Goal: Find specific page/section: Find specific page/section

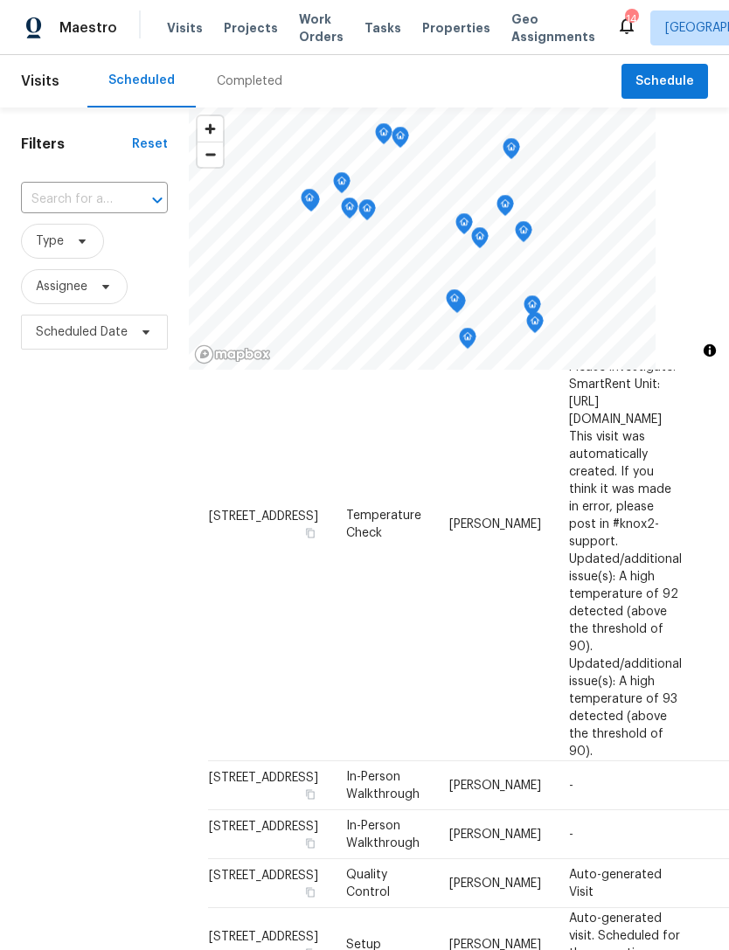
scroll to position [1088, 1]
click at [242, 77] on div "Completed" at bounding box center [250, 81] width 66 height 17
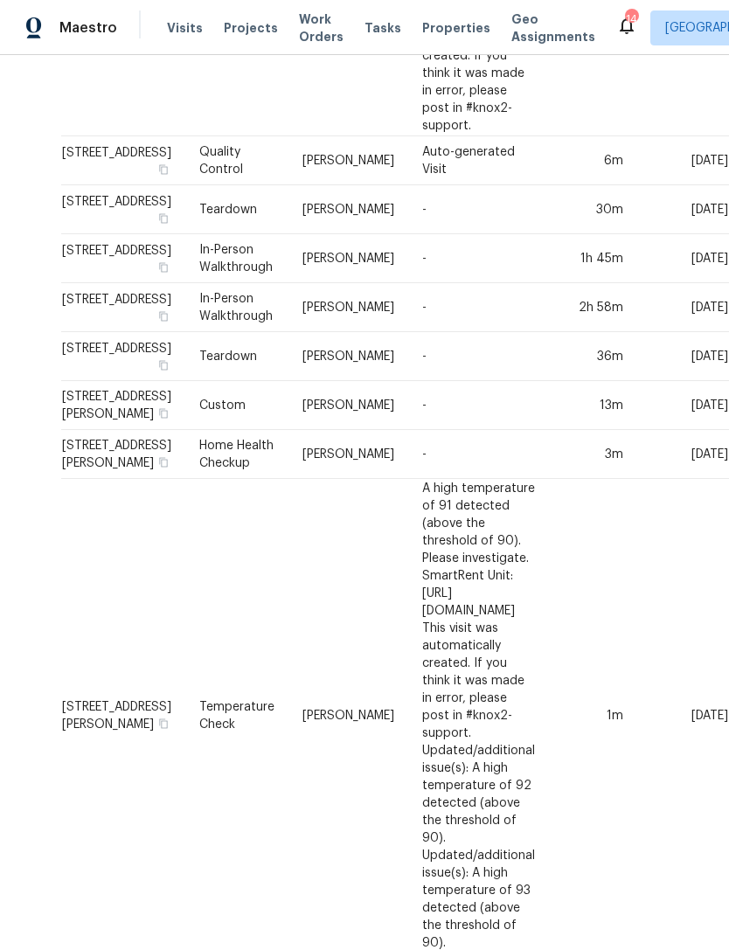
scroll to position [1376, 330]
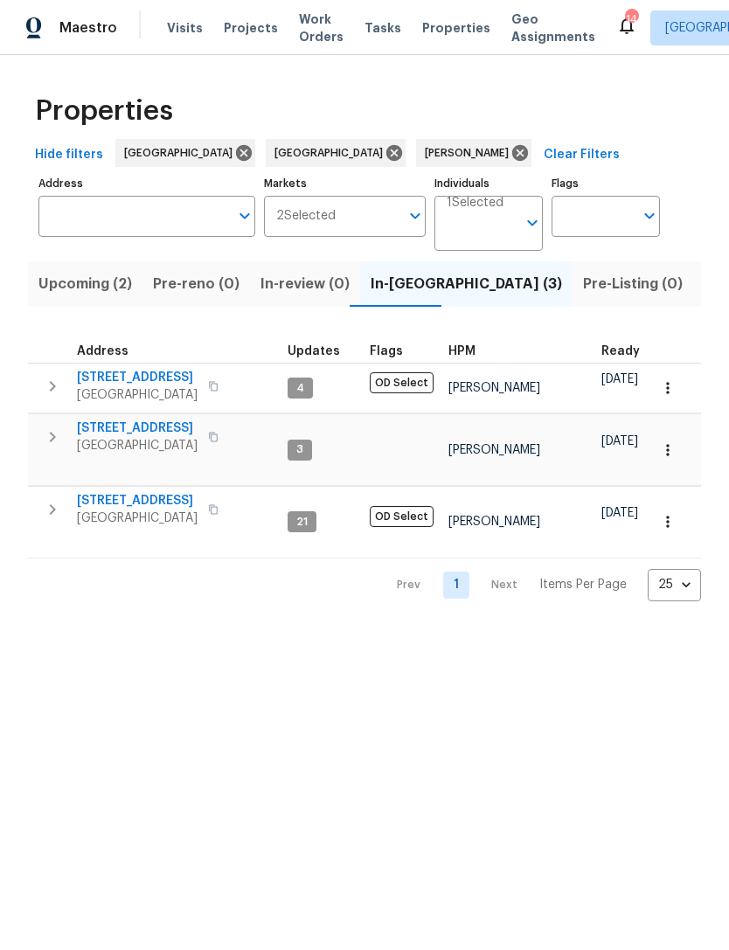
click at [182, 429] on span "8062 Holland Park St" at bounding box center [137, 428] width 121 height 17
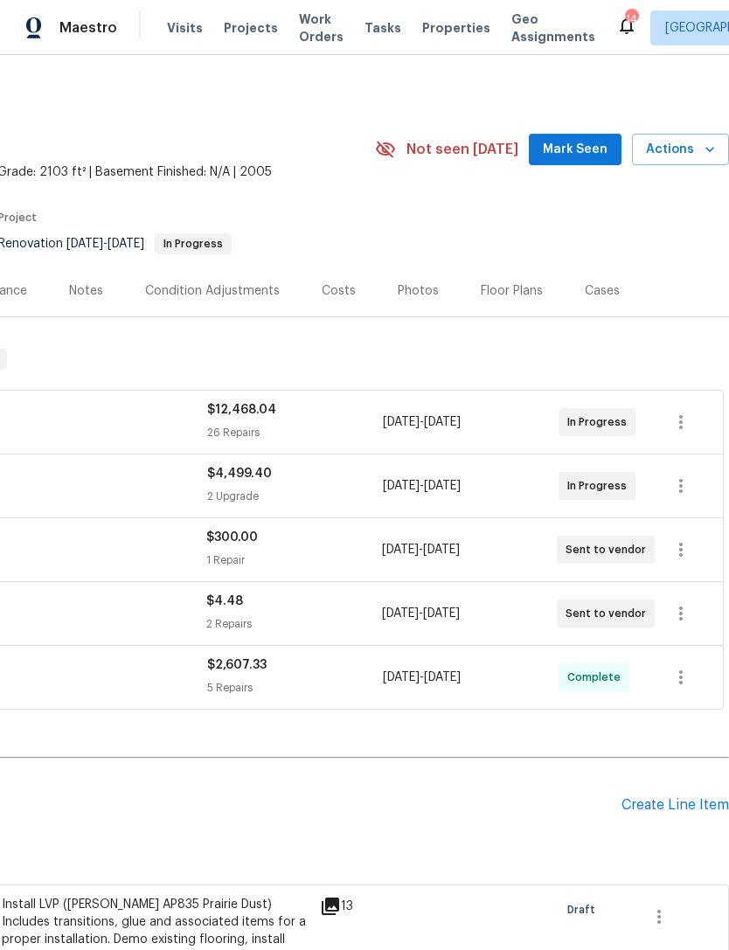
scroll to position [0, 259]
click at [341, 292] on div "Costs" at bounding box center [339, 290] width 34 height 17
